Goal: Information Seeking & Learning: Learn about a topic

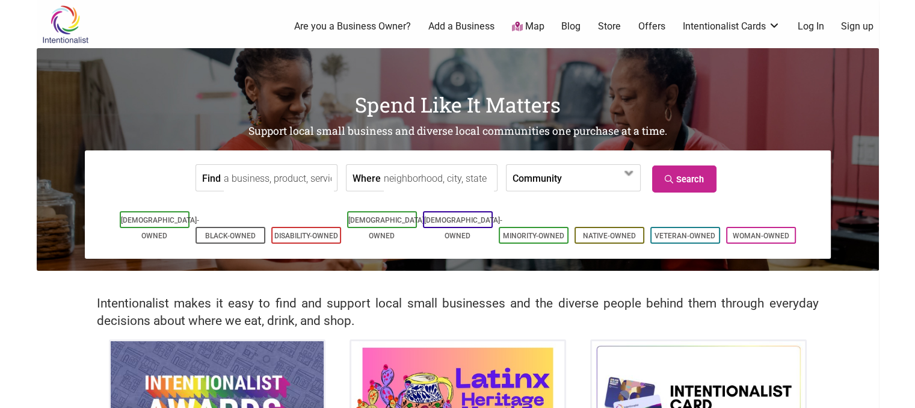
drag, startPoint x: 921, startPoint y: 49, endPoint x: 886, endPoint y: 39, distance: 36.5
click at [886, 39] on body "× Menu 0 Are you a Business Owner? Add a Business Map Blog Store Offers Intenti…" at bounding box center [457, 204] width 915 height 408
click at [231, 179] on input "Find" at bounding box center [279, 178] width 110 height 27
type input "Afella Jollof Catering"
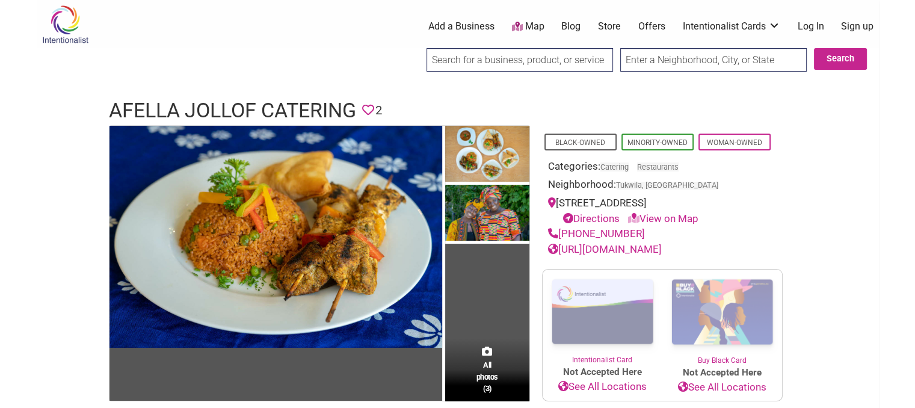
click at [510, 61] on input "search" at bounding box center [520, 59] width 187 height 23
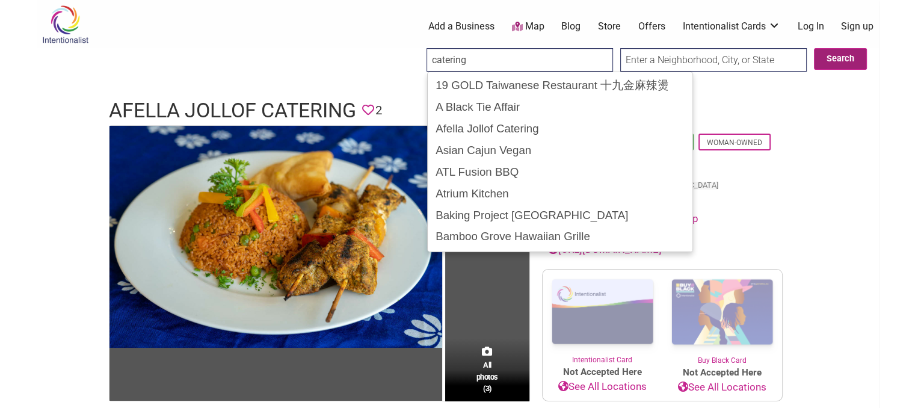
type input "catering"
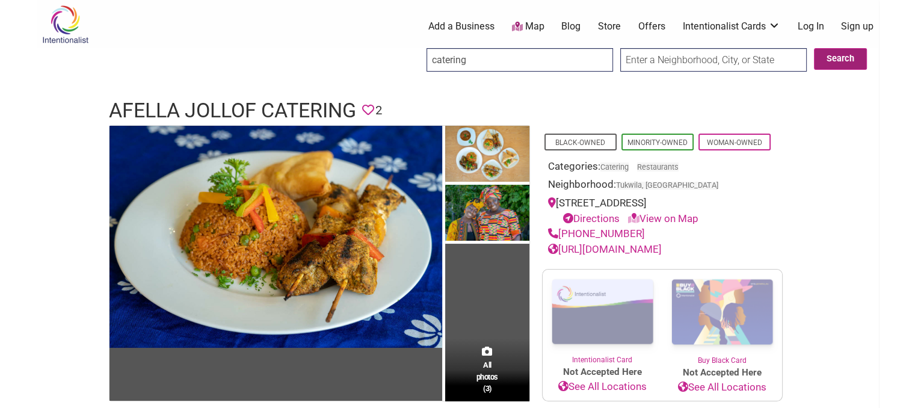
click at [845, 61] on button "Search" at bounding box center [840, 59] width 53 height 22
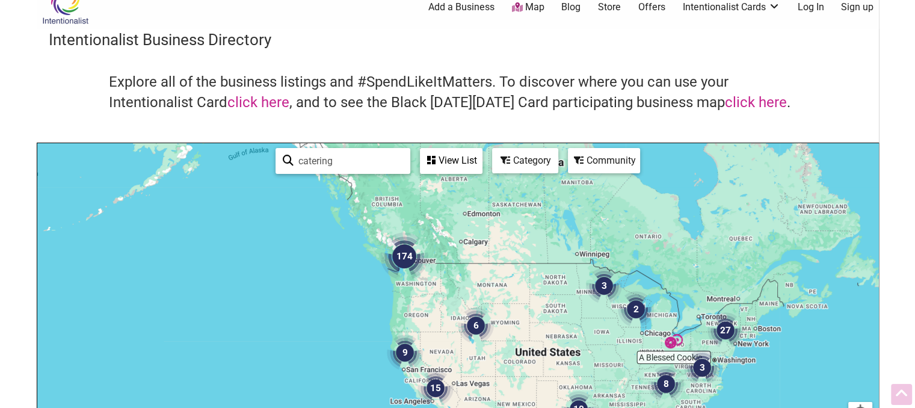
scroll to position [17, 0]
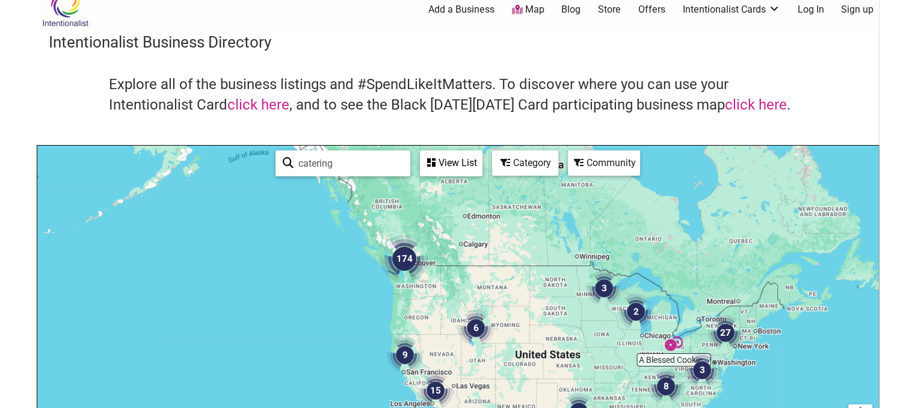
click at [402, 262] on img "174" at bounding box center [404, 259] width 48 height 48
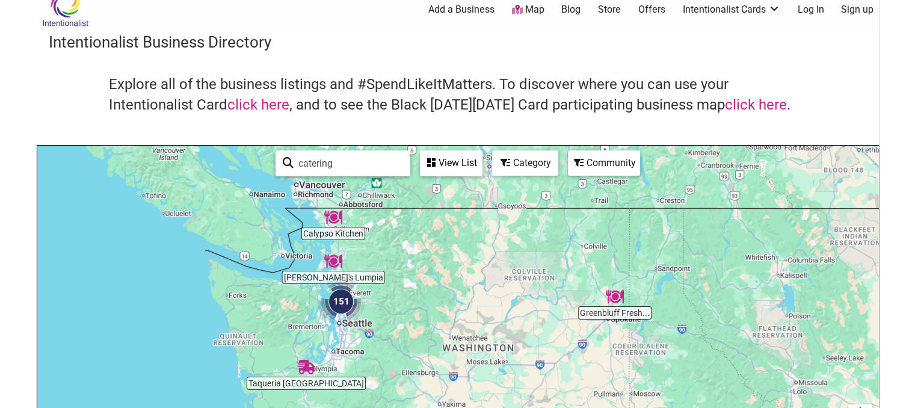
click at [339, 309] on img "151" at bounding box center [341, 301] width 48 height 48
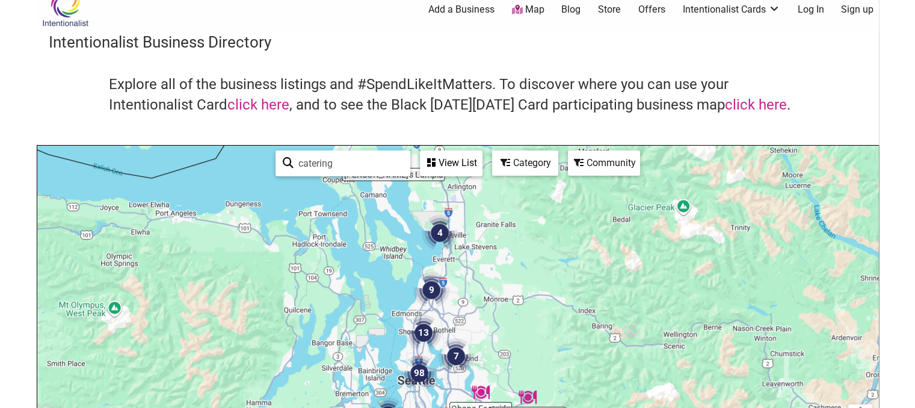
click at [451, 164] on div "View List" at bounding box center [451, 163] width 60 height 23
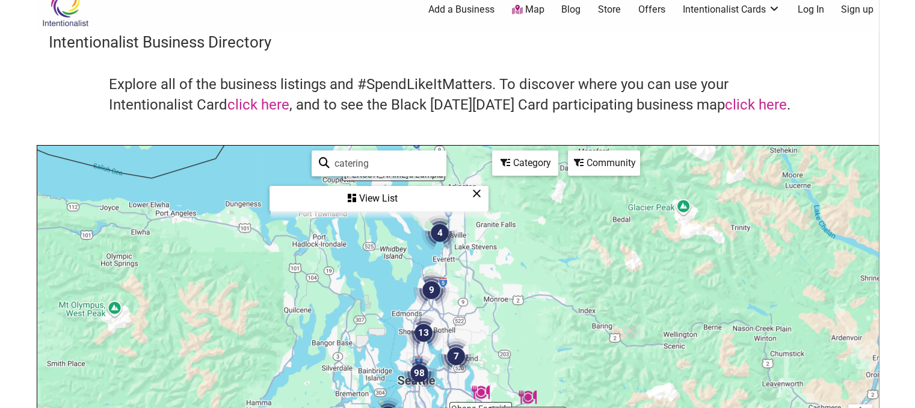
click at [356, 193] on icon at bounding box center [352, 198] width 8 height 10
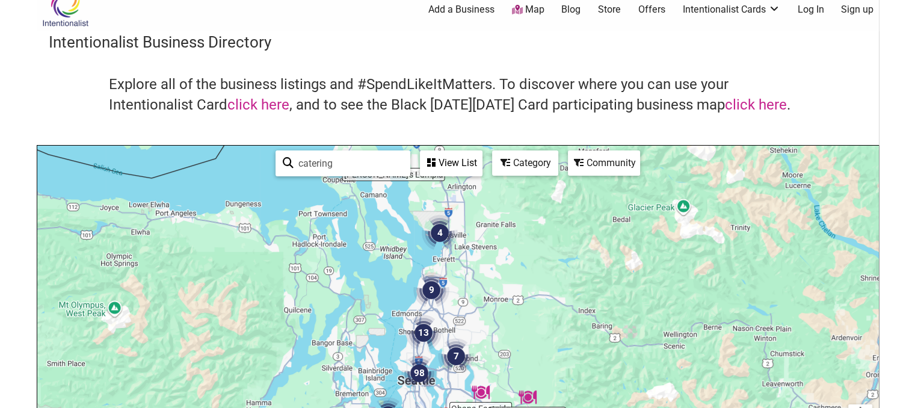
click at [438, 171] on div "View List" at bounding box center [451, 163] width 60 height 23
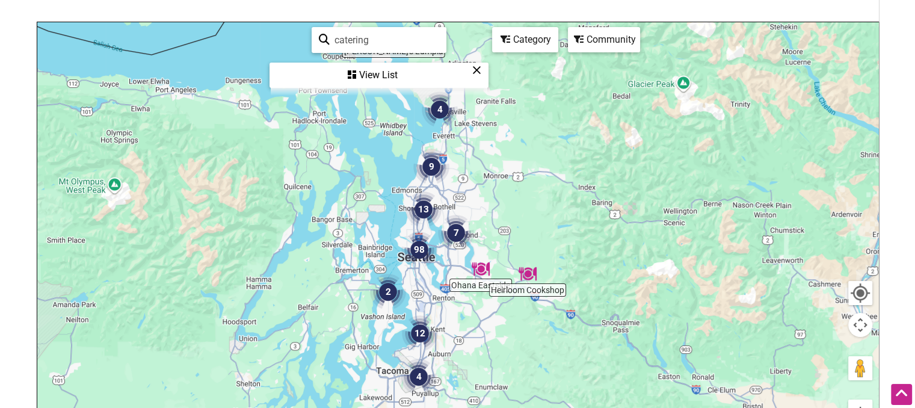
scroll to position [111, 0]
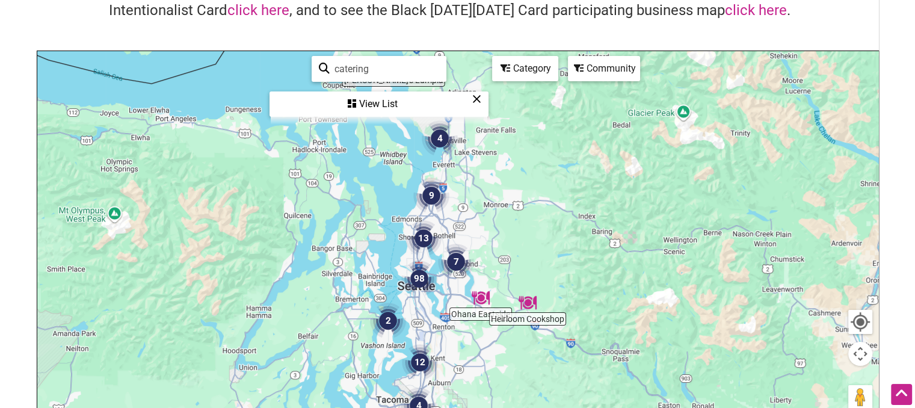
click at [525, 70] on div "Category" at bounding box center [525, 68] width 64 height 23
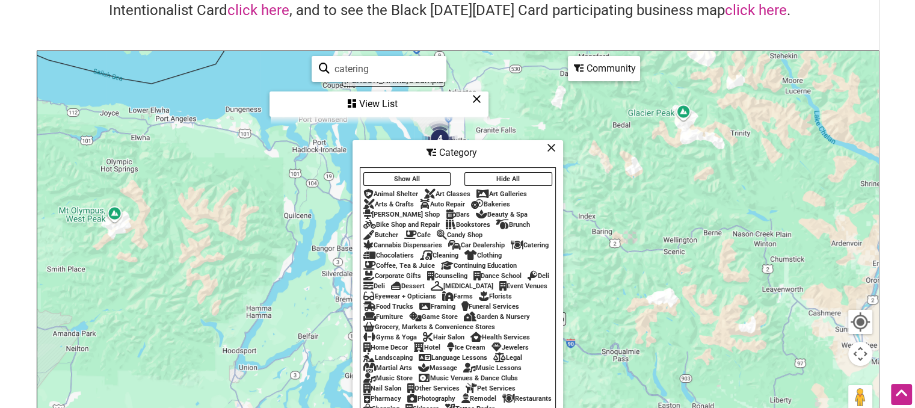
click at [528, 241] on div "Catering" at bounding box center [530, 245] width 38 height 8
click at [530, 241] on div "Catering" at bounding box center [530, 245] width 38 height 8
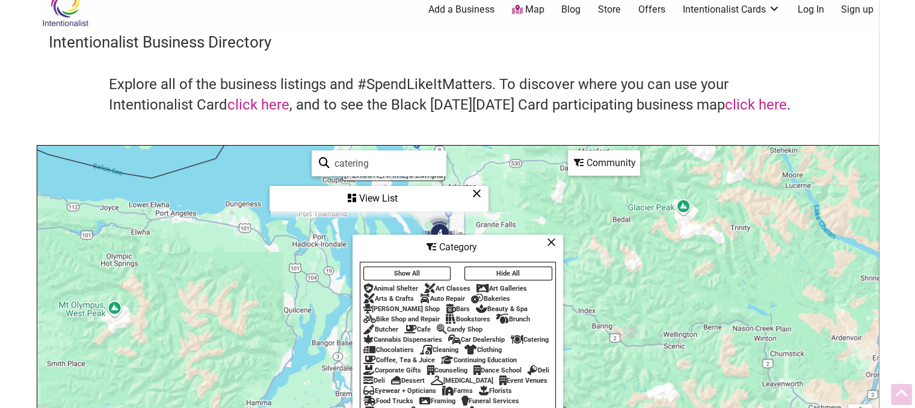
scroll to position [0, 0]
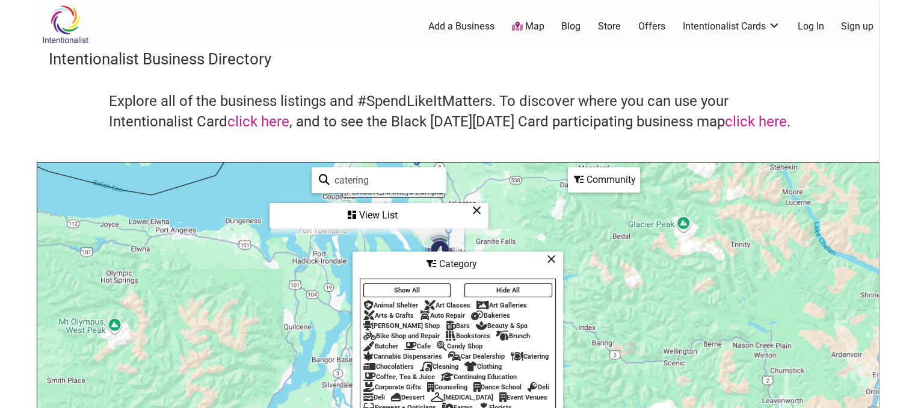
click at [59, 28] on img at bounding box center [65, 24] width 57 height 39
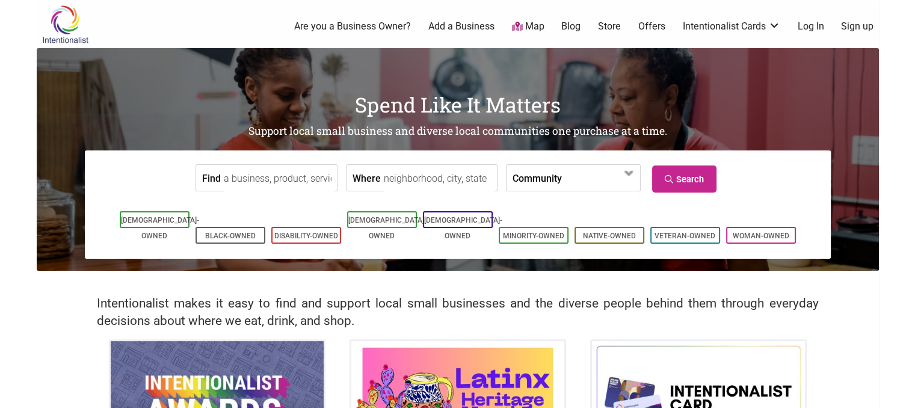
click at [292, 155] on div "Find Where Community [DEMOGRAPHIC_DATA]-Owned Black-Owned Disability-Owned Fami…" at bounding box center [458, 204] width 746 height 108
click at [173, 227] on li "[DEMOGRAPHIC_DATA]-Owned" at bounding box center [155, 219] width 70 height 17
click at [238, 232] on link "Black-Owned" at bounding box center [230, 236] width 51 height 8
click at [274, 179] on input "Find" at bounding box center [279, 178] width 110 height 27
click at [274, 179] on input "catereing" at bounding box center [279, 178] width 110 height 27
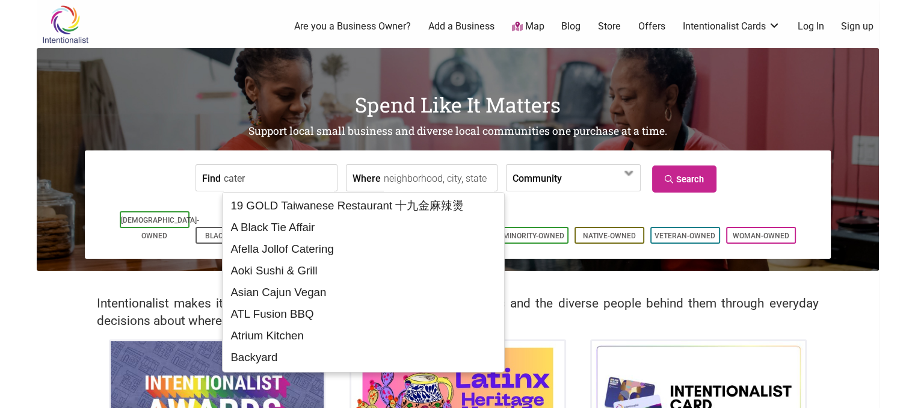
click at [274, 179] on input "cater" at bounding box center [279, 178] width 110 height 27
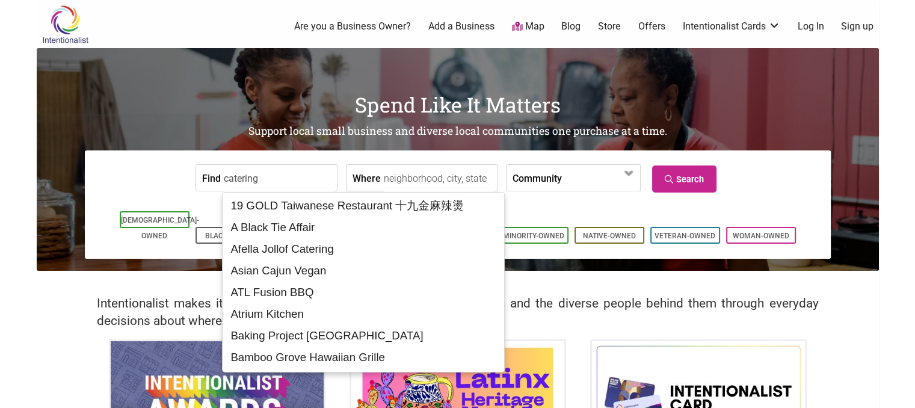
type input "catering"
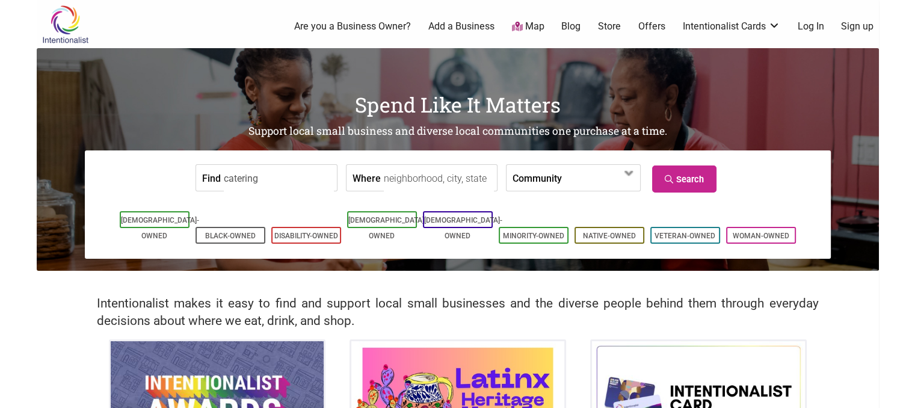
click at [386, 181] on input "Where" at bounding box center [439, 178] width 110 height 27
type input "Seattle"
click at [625, 179] on span at bounding box center [629, 173] width 19 height 19
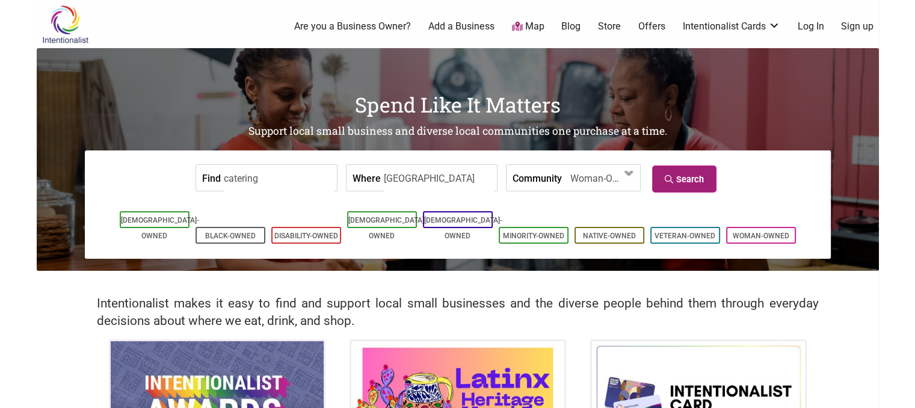
click at [693, 191] on link "Search" at bounding box center [684, 178] width 64 height 27
click at [229, 227] on li "Black-Owned" at bounding box center [231, 235] width 70 height 17
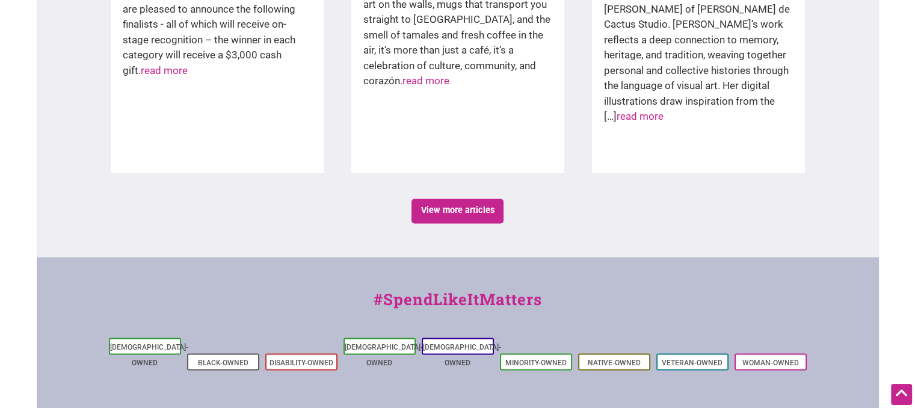
scroll to position [2160, 0]
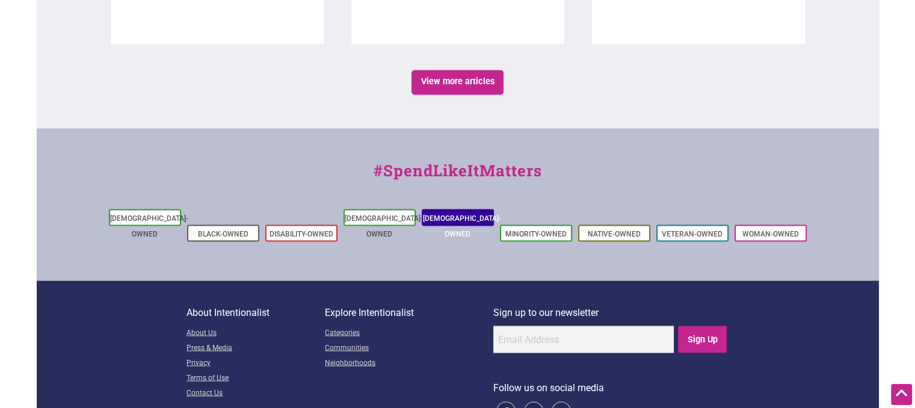
click at [457, 214] on link "[DEMOGRAPHIC_DATA]-Owned" at bounding box center [462, 226] width 78 height 24
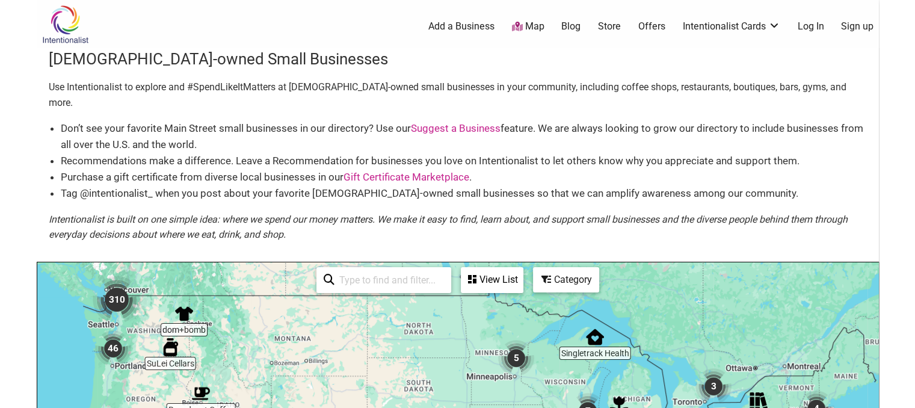
click at [470, 274] on icon at bounding box center [472, 279] width 8 height 10
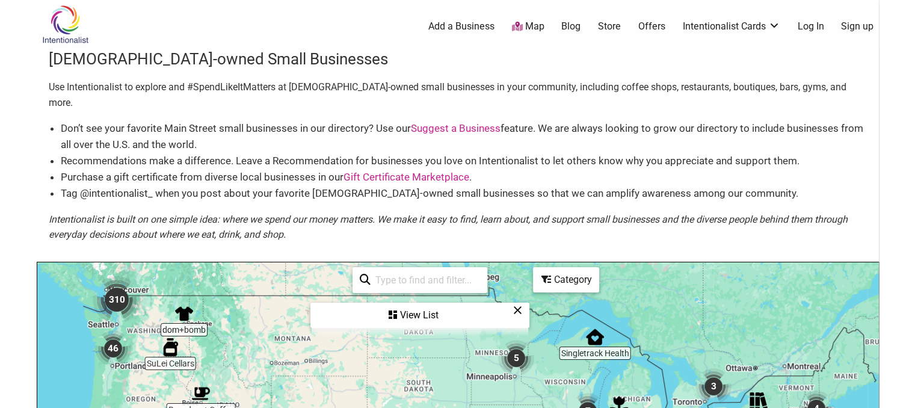
click at [382, 272] on input "search" at bounding box center [426, 279] width 110 height 23
click at [412, 304] on div "View List" at bounding box center [420, 315] width 217 height 23
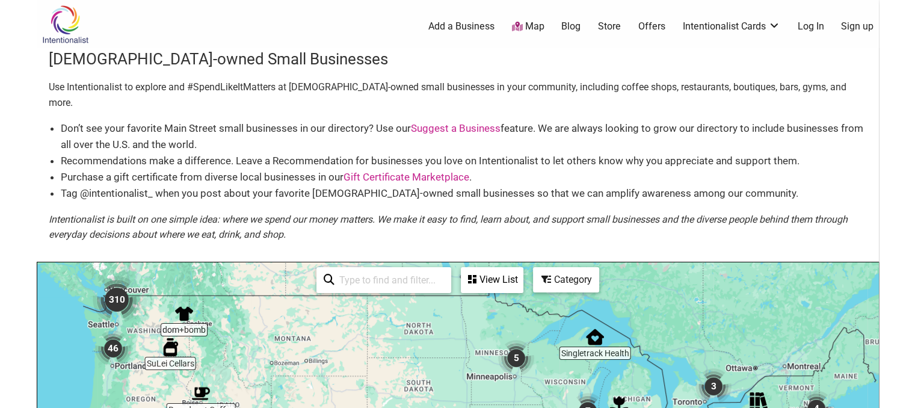
click at [121, 282] on img "310" at bounding box center [117, 300] width 48 height 48
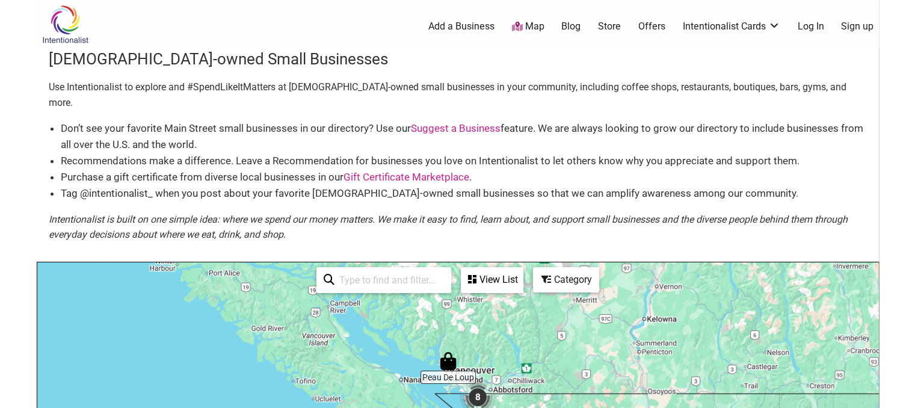
click at [479, 383] on img "8" at bounding box center [478, 397] width 36 height 36
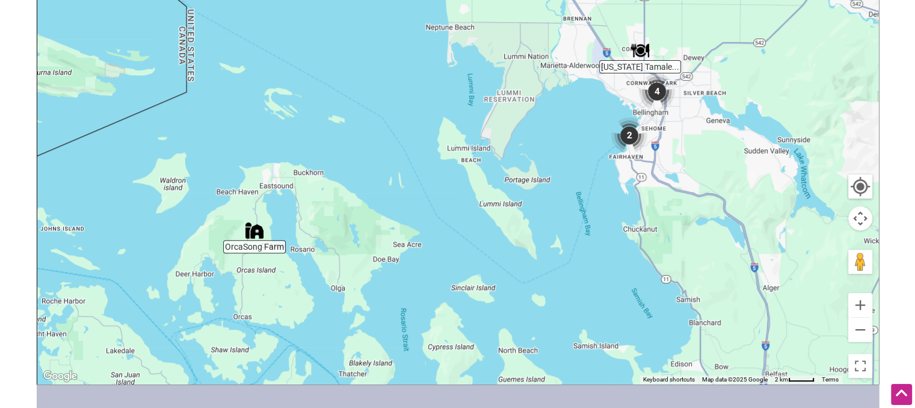
scroll to position [351, 0]
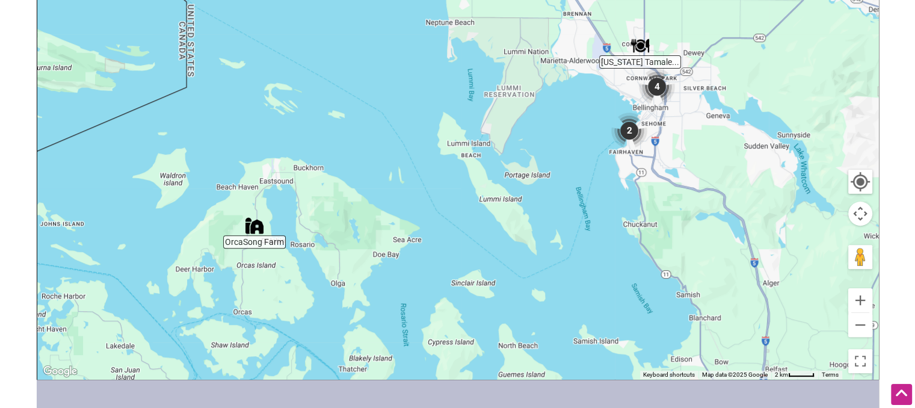
click at [657, 73] on img "4" at bounding box center [657, 87] width 36 height 36
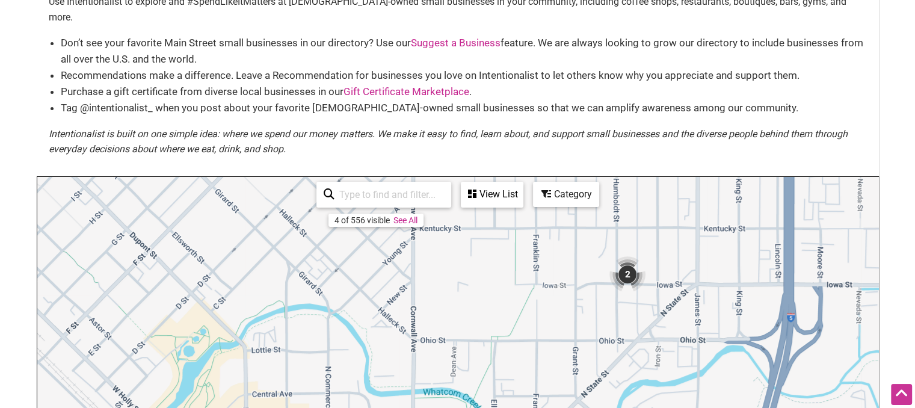
scroll to position [0, 0]
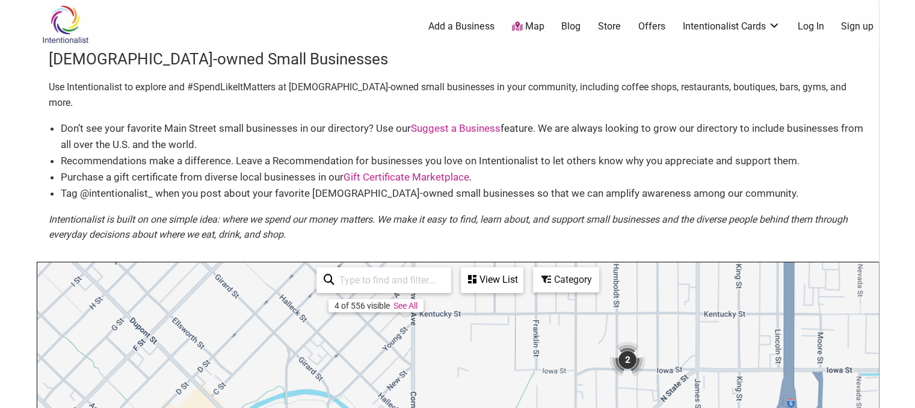
click at [57, 22] on img at bounding box center [65, 24] width 57 height 39
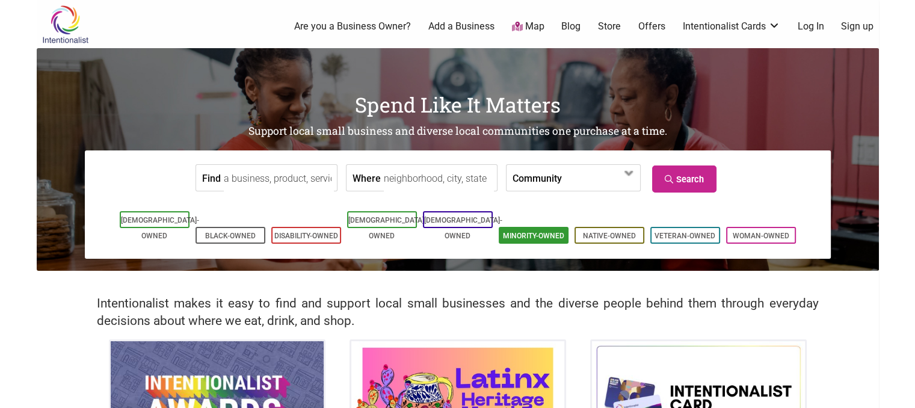
click at [524, 232] on link "Minority-Owned" at bounding box center [533, 236] width 61 height 8
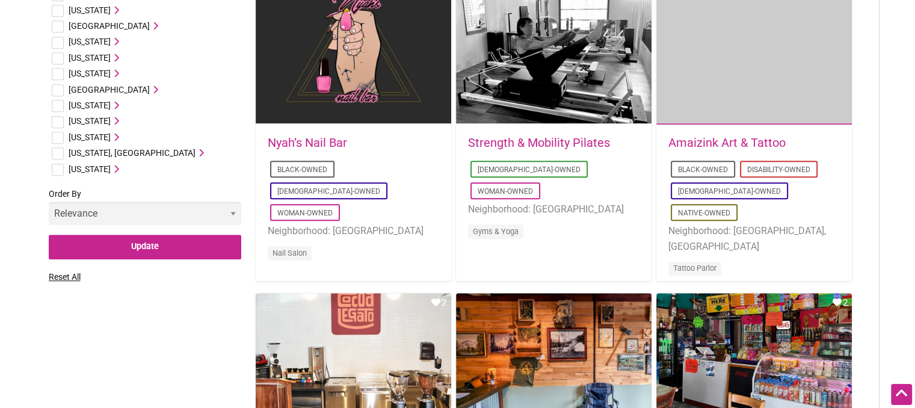
scroll to position [777, 0]
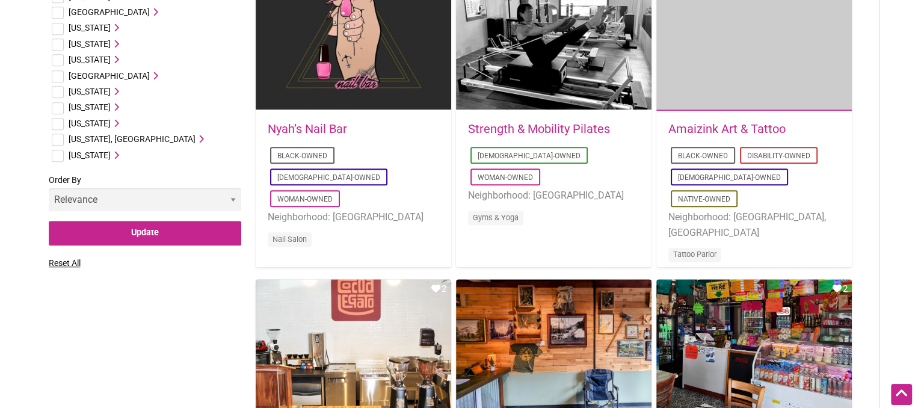
click at [58, 126] on input "checkbox" at bounding box center [58, 124] width 12 height 12
checkbox input "true"
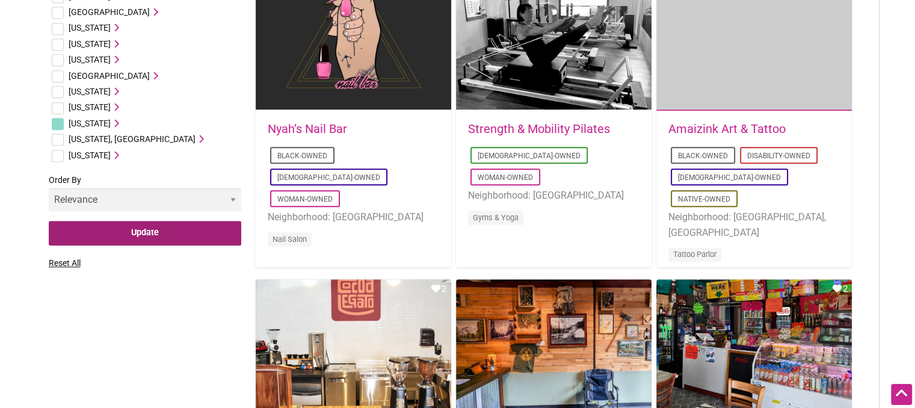
click at [140, 242] on input "Update" at bounding box center [145, 233] width 193 height 25
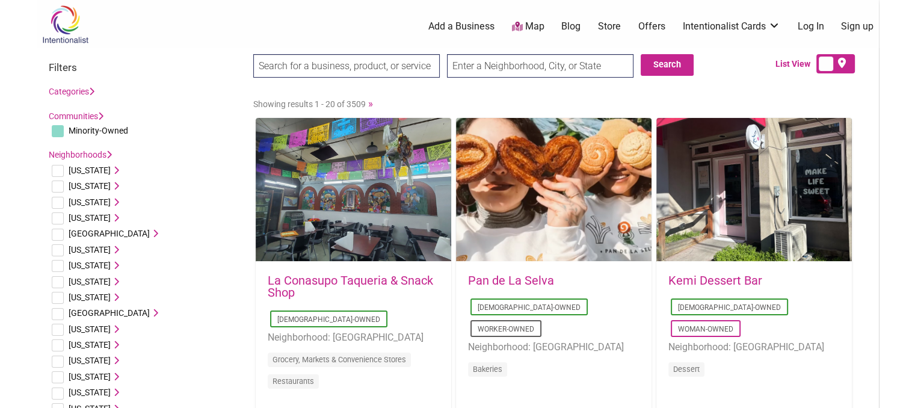
click at [89, 90] on link "Categories" at bounding box center [72, 92] width 46 height 10
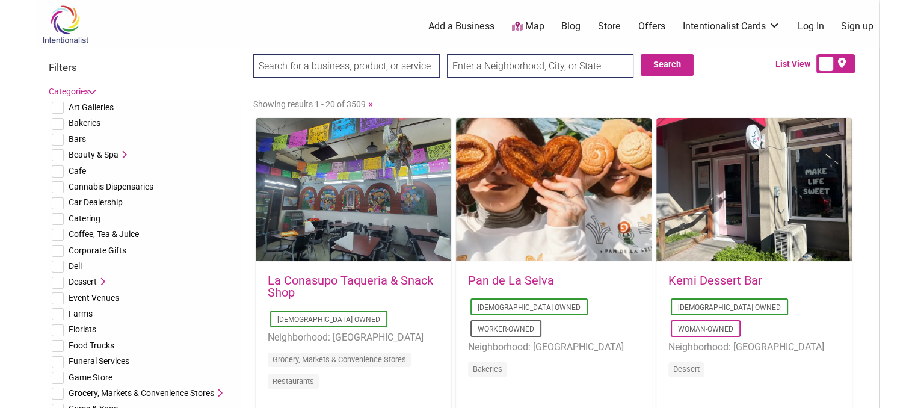
click at [60, 220] on input "checkbox" at bounding box center [58, 219] width 12 height 12
checkbox input "true"
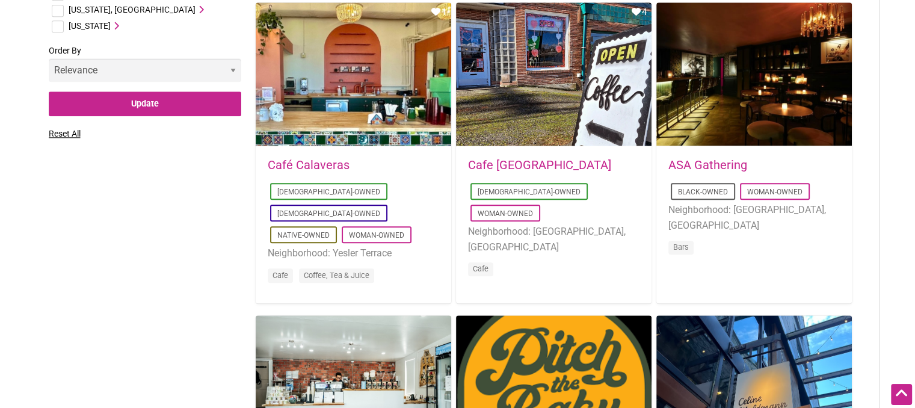
scroll to position [1388, 0]
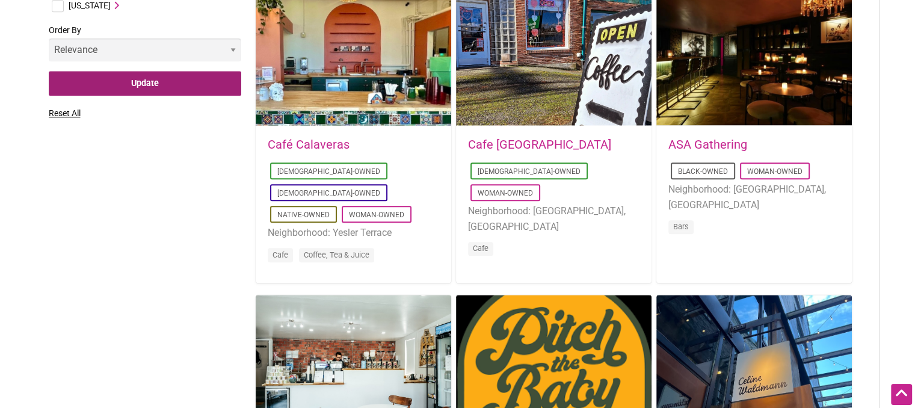
click at [175, 86] on input "Update" at bounding box center [145, 83] width 193 height 25
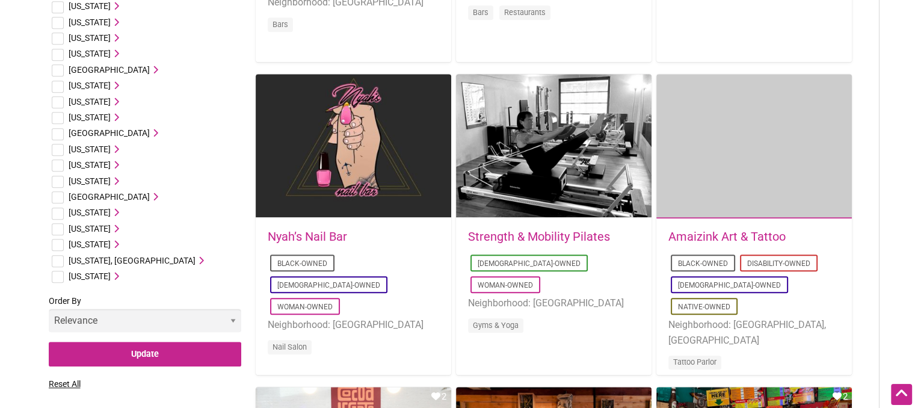
scroll to position [680, 0]
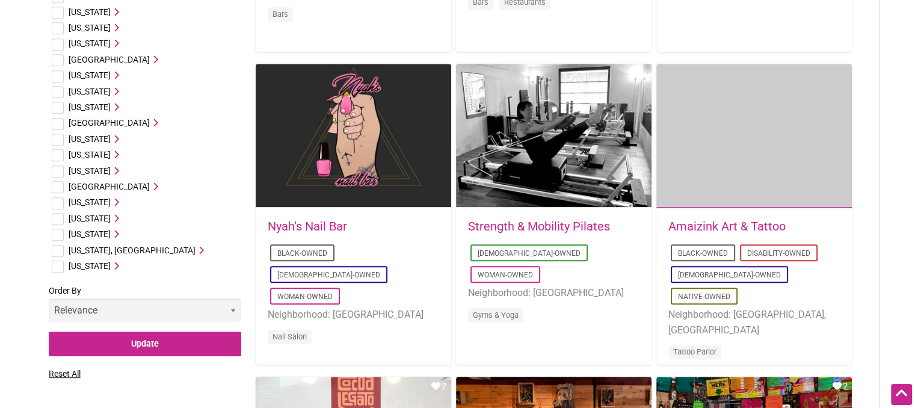
click at [59, 233] on input "checkbox" at bounding box center [58, 235] width 12 height 12
checkbox input "true"
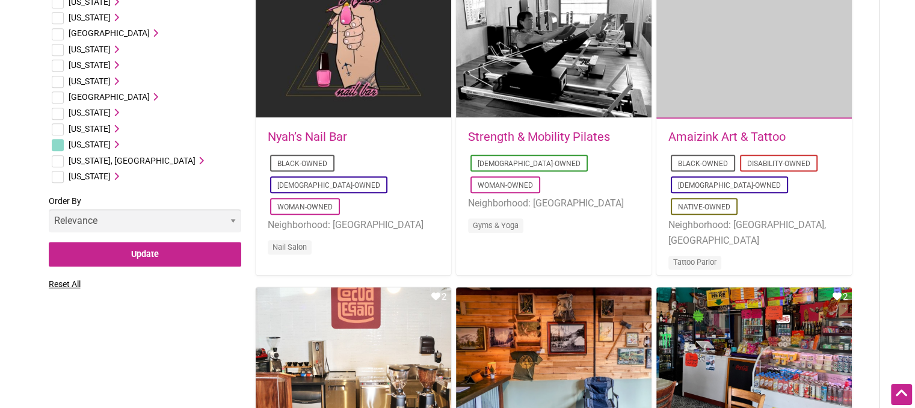
scroll to position [732, 0]
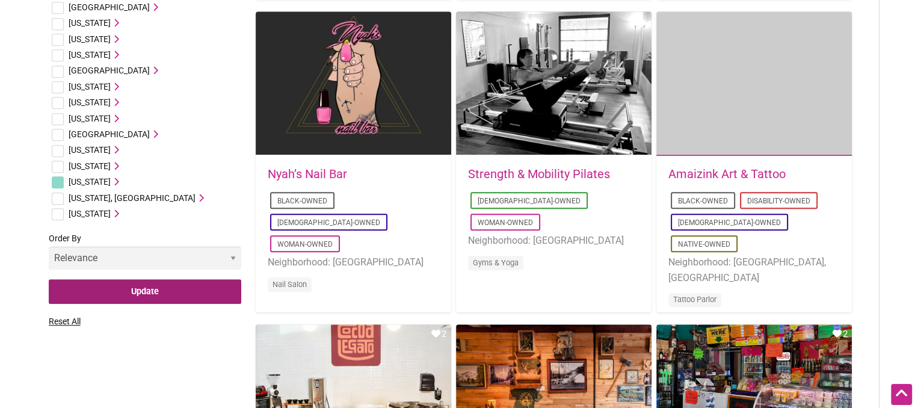
click at [130, 298] on input "Update" at bounding box center [145, 291] width 193 height 25
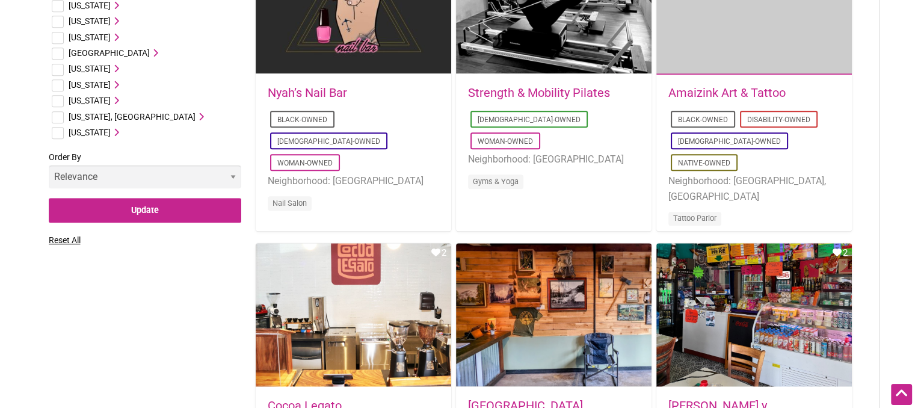
scroll to position [807, 0]
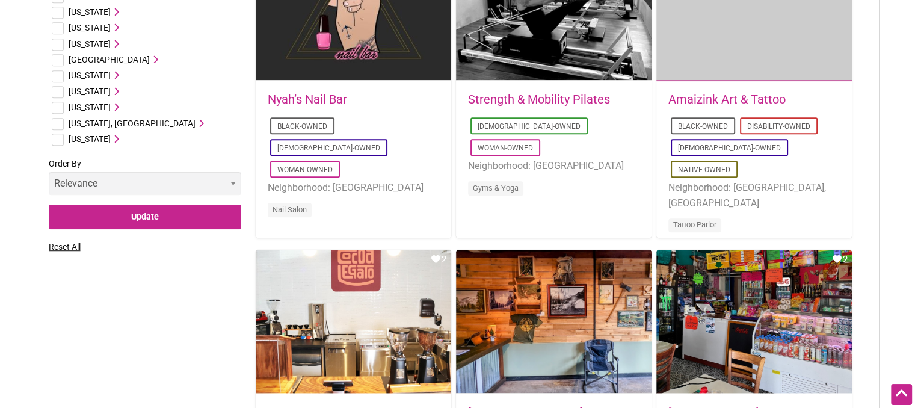
click at [60, 104] on input "checkbox" at bounding box center [58, 108] width 12 height 12
checkbox input "true"
click at [106, 107] on span "[US_STATE]" at bounding box center [90, 107] width 42 height 10
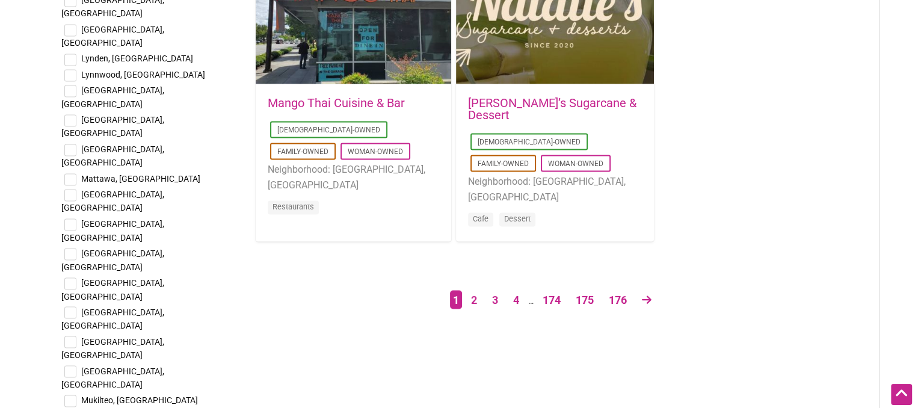
scroll to position [2059, 0]
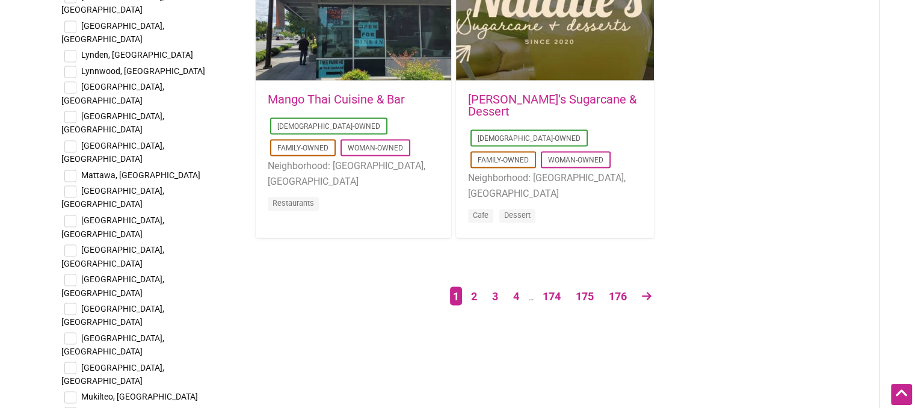
checkbox input "true"
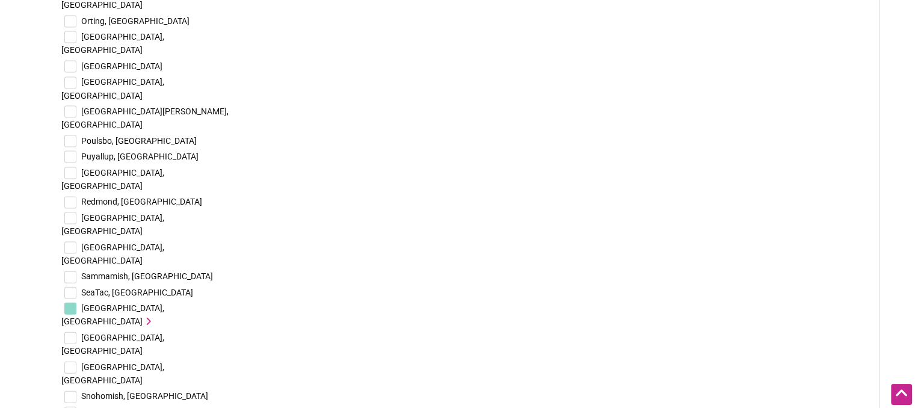
scroll to position [2600, 0]
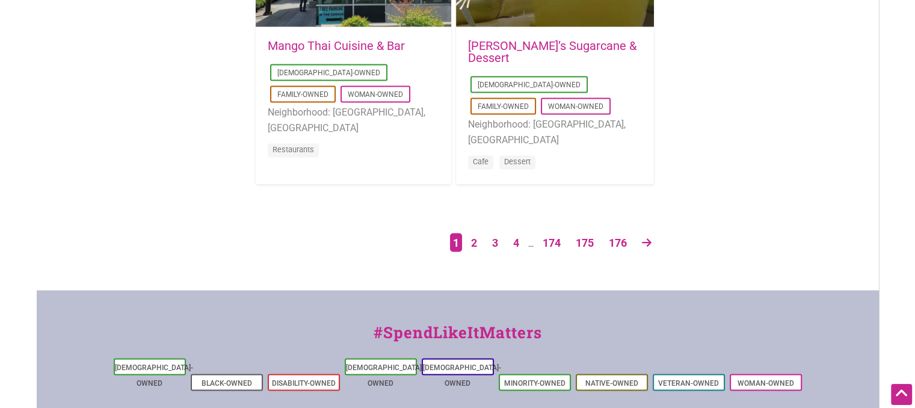
scroll to position [2122, 0]
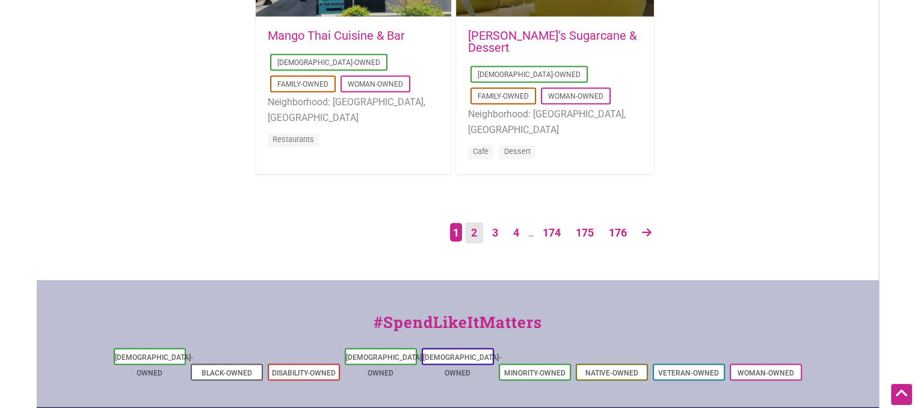
click at [469, 229] on link "2" at bounding box center [474, 232] width 18 height 21
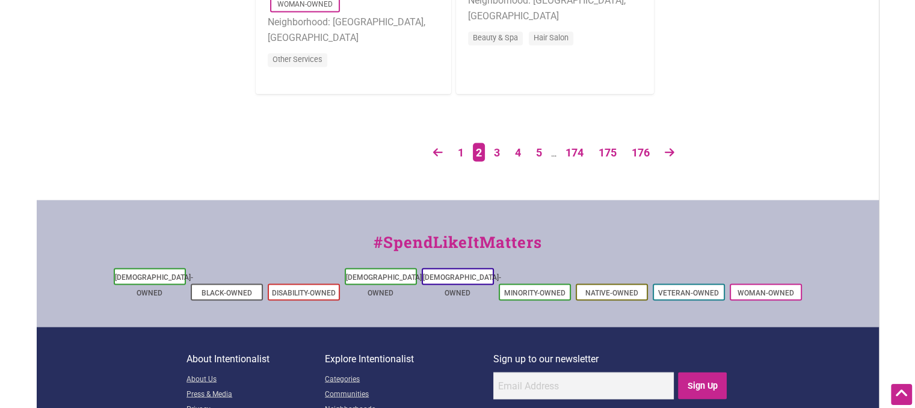
scroll to position [2219, 0]
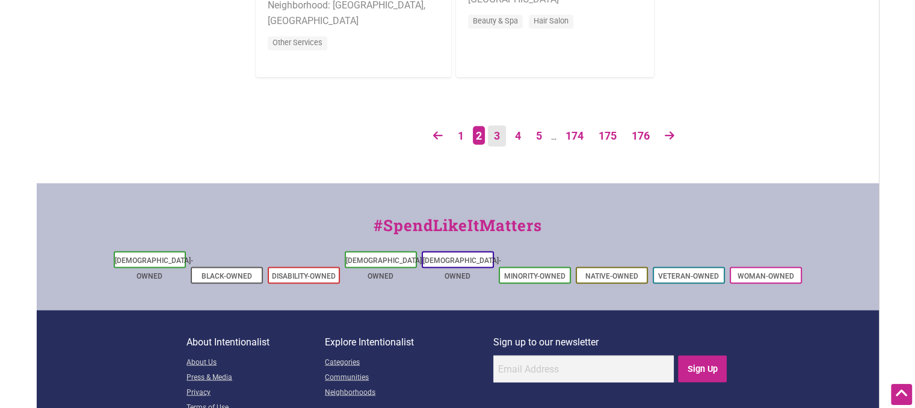
click at [499, 129] on link "3" at bounding box center [497, 135] width 18 height 21
